Goal: Task Accomplishment & Management: Manage account settings

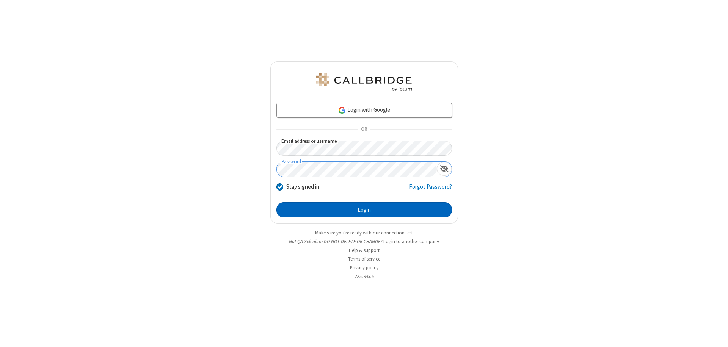
click at [364, 210] on button "Login" at bounding box center [364, 210] width 176 height 15
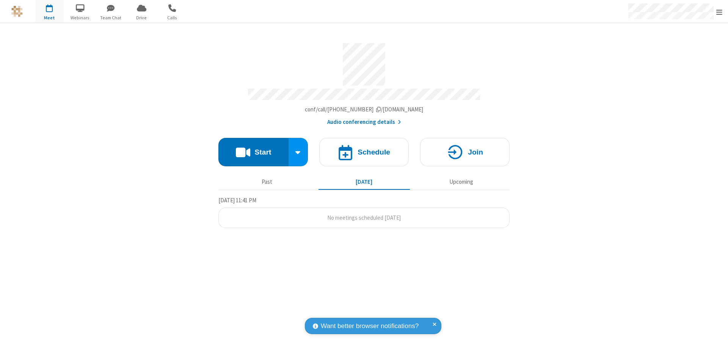
click at [719, 12] on span "Open menu" at bounding box center [719, 12] width 6 height 8
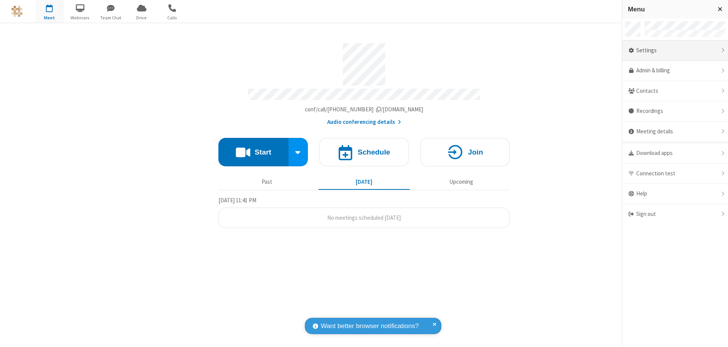
click at [675, 50] on div "Settings" at bounding box center [675, 51] width 106 height 20
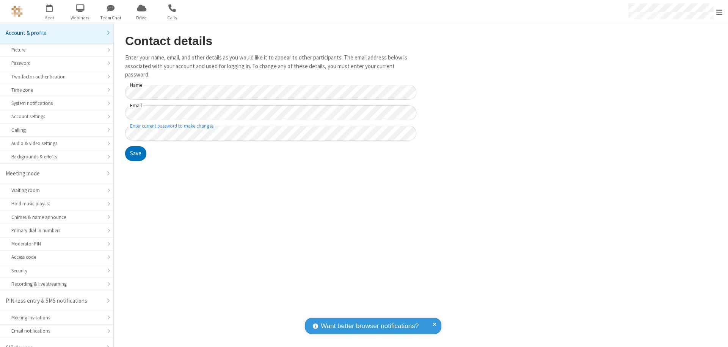
scroll to position [11, 0]
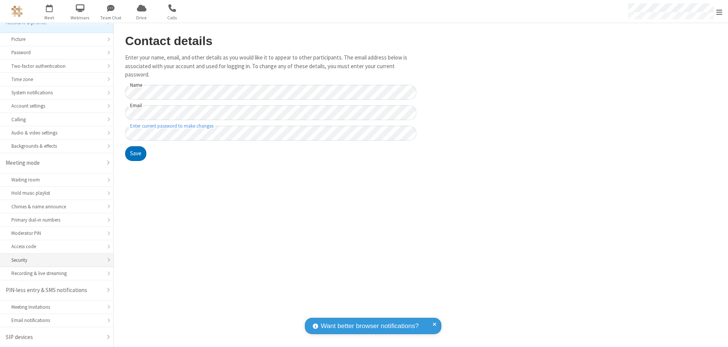
click at [54, 260] on div "Security" at bounding box center [56, 260] width 91 height 7
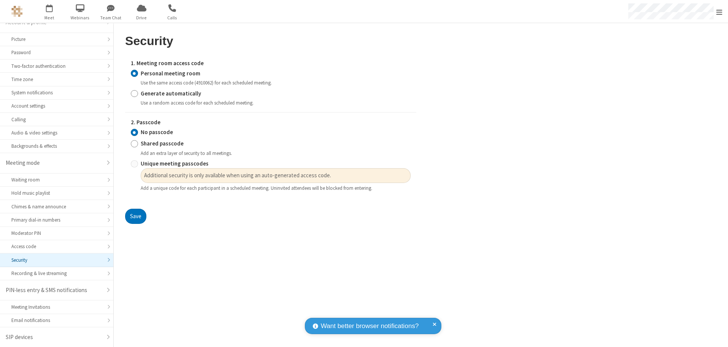
click at [134, 93] on input "Generate automatically" at bounding box center [134, 94] width 7 height 8
radio input "true"
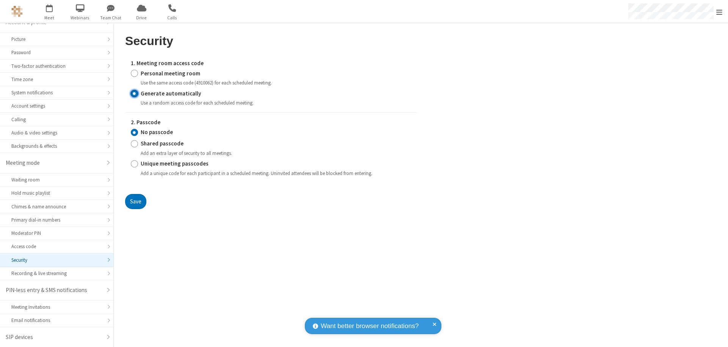
click at [134, 132] on input "No passcode" at bounding box center [134, 133] width 7 height 8
click at [135, 201] on button "Save" at bounding box center [135, 201] width 21 height 15
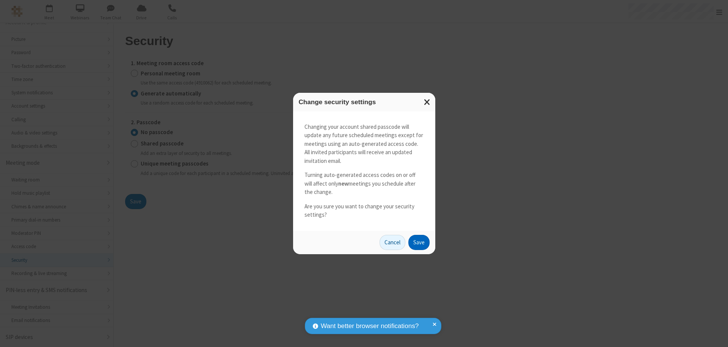
click at [419, 242] on button "Save" at bounding box center [418, 242] width 21 height 15
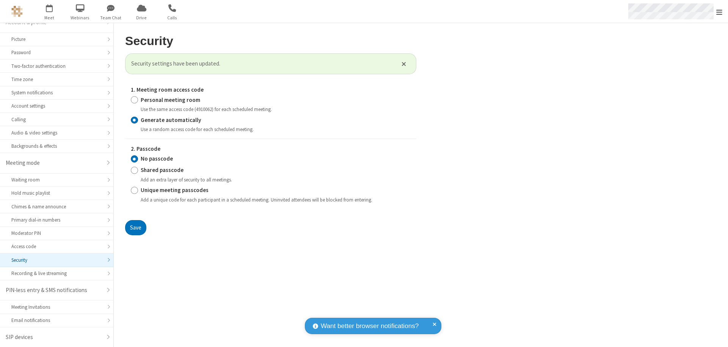
click at [719, 12] on span "Open menu" at bounding box center [719, 12] width 6 height 8
click at [49, 11] on span "button" at bounding box center [49, 8] width 28 height 13
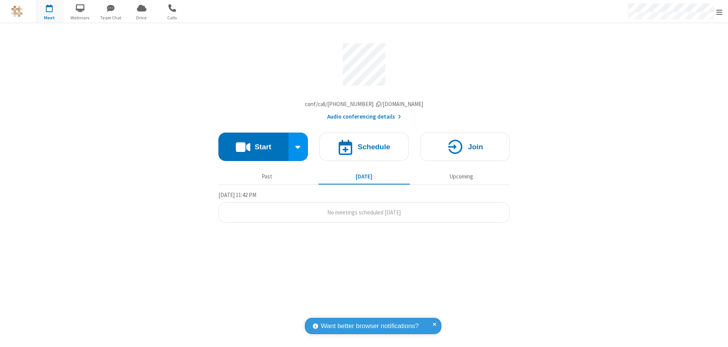
click at [364, 149] on h4 "Schedule" at bounding box center [374, 146] width 33 height 7
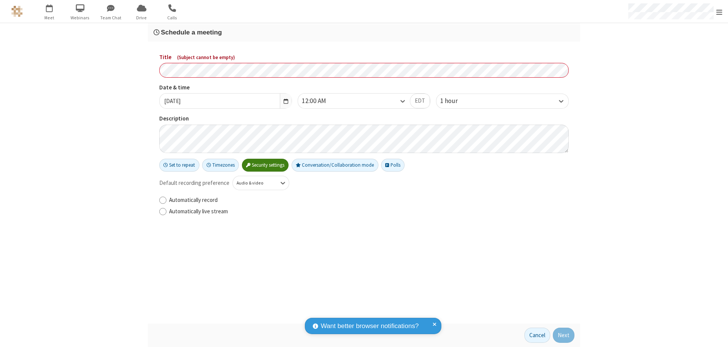
click at [364, 32] on h3 "Schedule a meeting" at bounding box center [364, 32] width 421 height 7
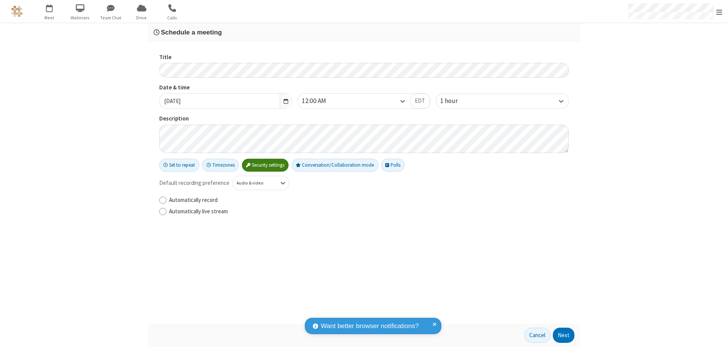
click at [564, 336] on button "Next" at bounding box center [564, 335] width 22 height 15
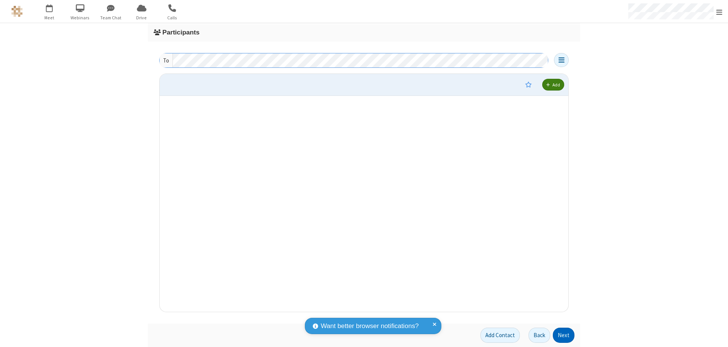
click at [564, 336] on button "Next" at bounding box center [564, 335] width 22 height 15
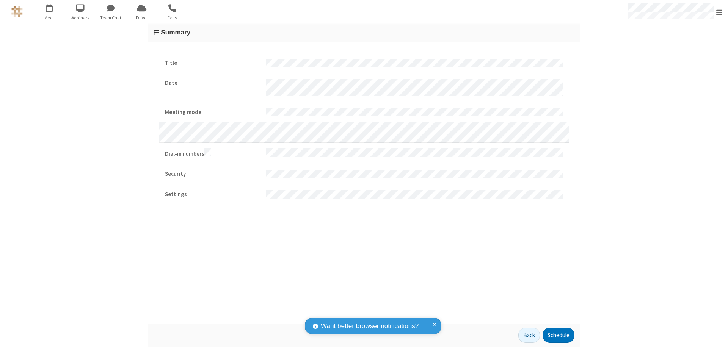
click at [558, 336] on button "Schedule" at bounding box center [559, 335] width 32 height 15
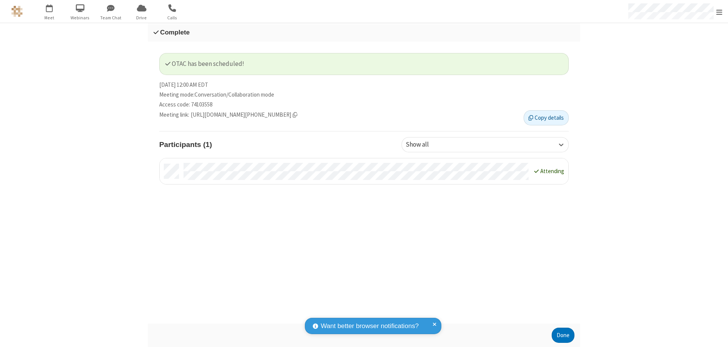
click at [563, 336] on button "Done" at bounding box center [563, 335] width 23 height 15
